Goal: Find specific page/section: Find specific page/section

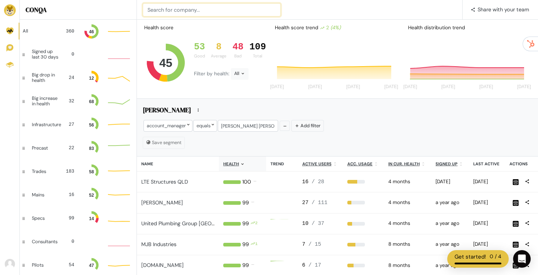
click at [224, 10] on input at bounding box center [212, 9] width 138 height 13
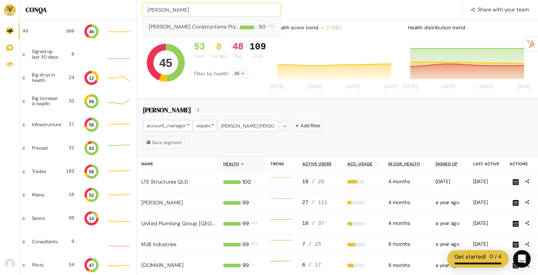
type input "[PERSON_NAME]"
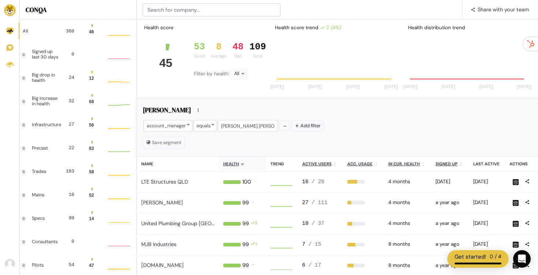
scroll to position [20, 22]
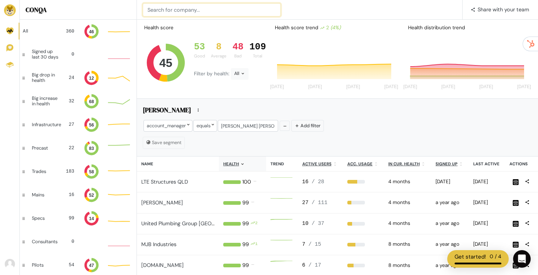
click at [178, 13] on input at bounding box center [212, 9] width 138 height 13
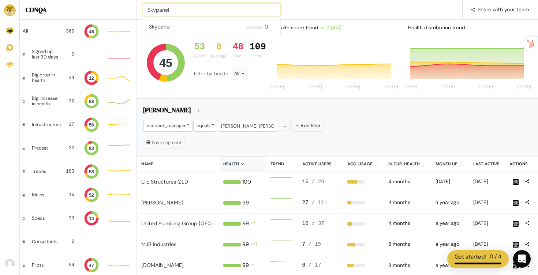
type input "Skypanel"
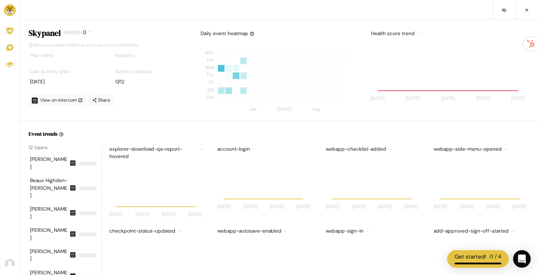
scroll to position [64, 97]
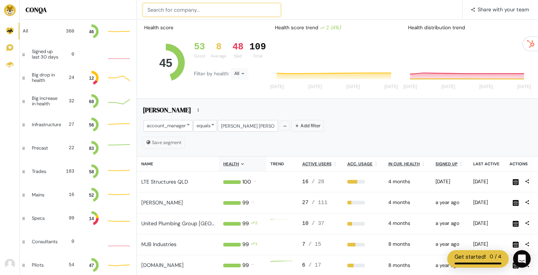
click at [203, 4] on input at bounding box center [212, 9] width 138 height 13
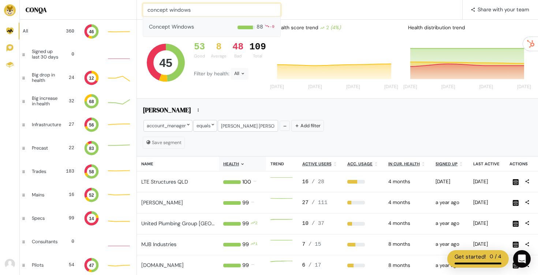
type input "concept windows"
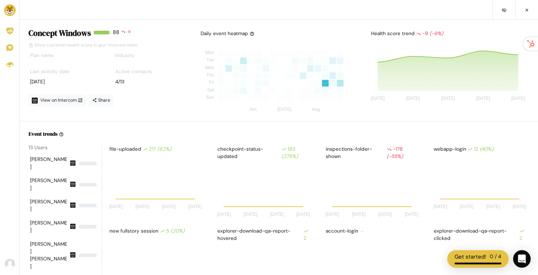
scroll to position [64, 97]
